Goal: Task Accomplishment & Management: Manage account settings

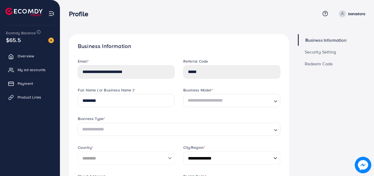
select select "********"
click at [25, 69] on span "My ad accounts" at bounding box center [33, 69] width 28 height 5
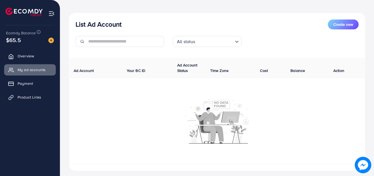
scroll to position [55, 0]
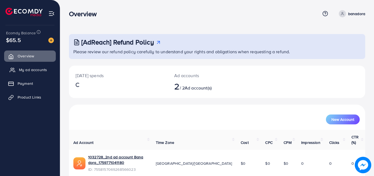
click at [28, 73] on link "My ad accounts" at bounding box center [30, 69] width 52 height 11
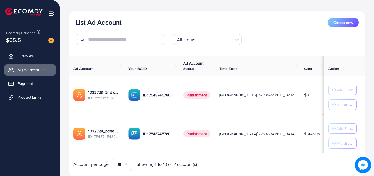
scroll to position [72, 0]
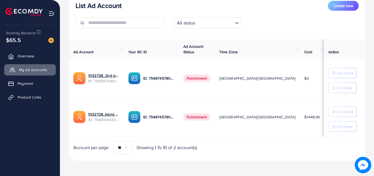
click at [30, 70] on span "My ad accounts" at bounding box center [33, 69] width 28 height 5
